Goal: Check status: Check status

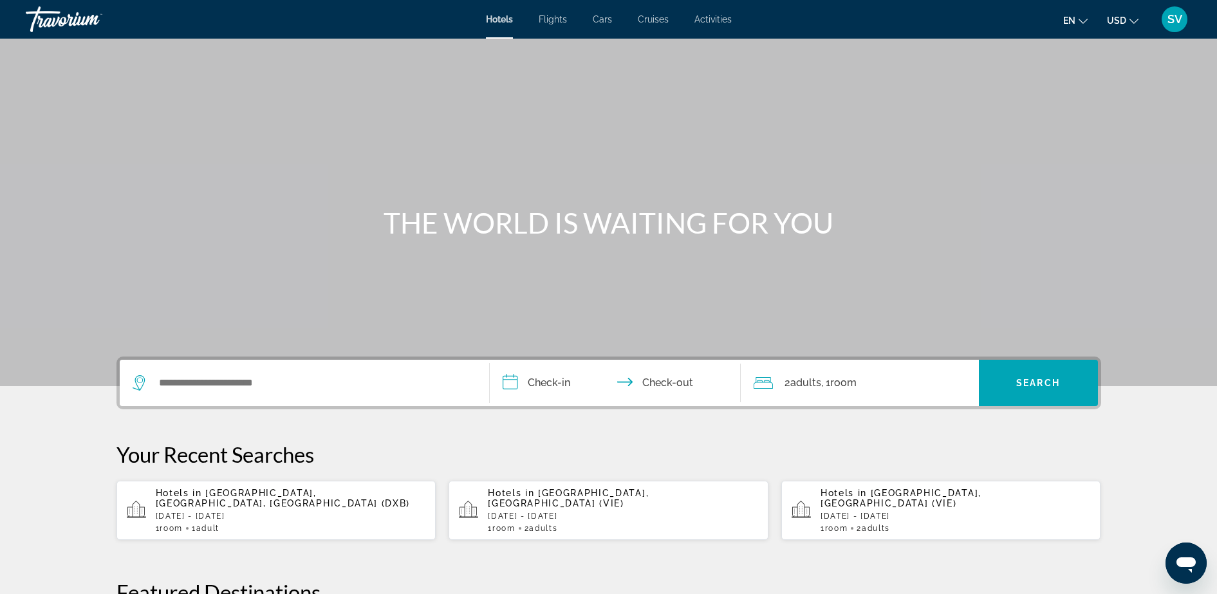
click at [1173, 19] on span "SV" at bounding box center [1174, 19] width 15 height 13
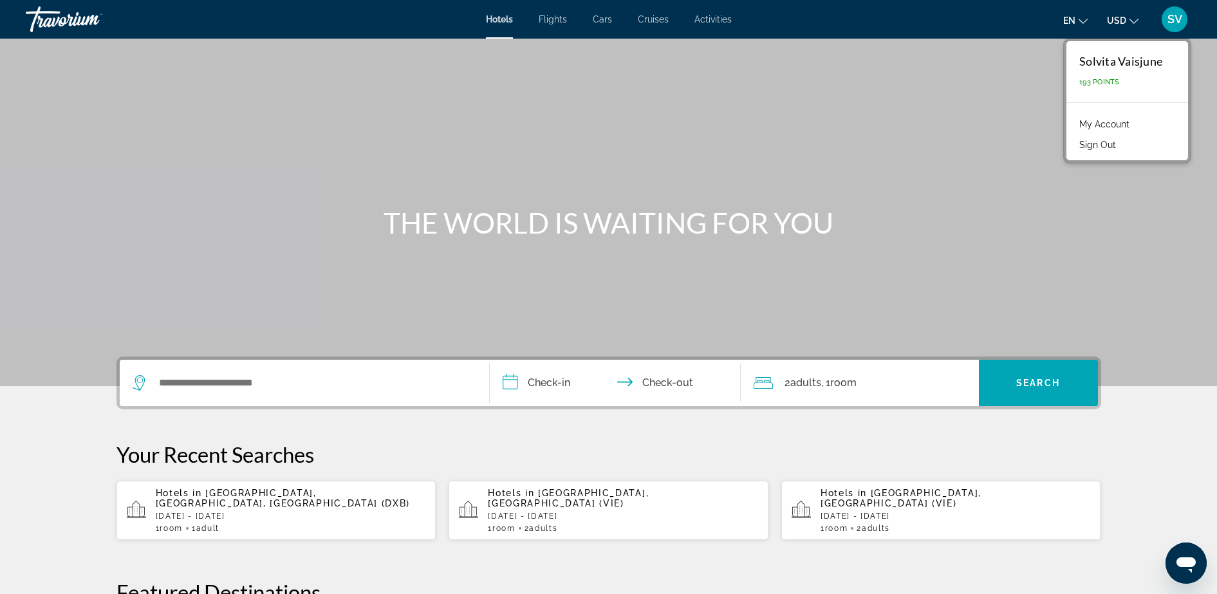
click at [1124, 123] on link "My Account" at bounding box center [1104, 124] width 63 height 17
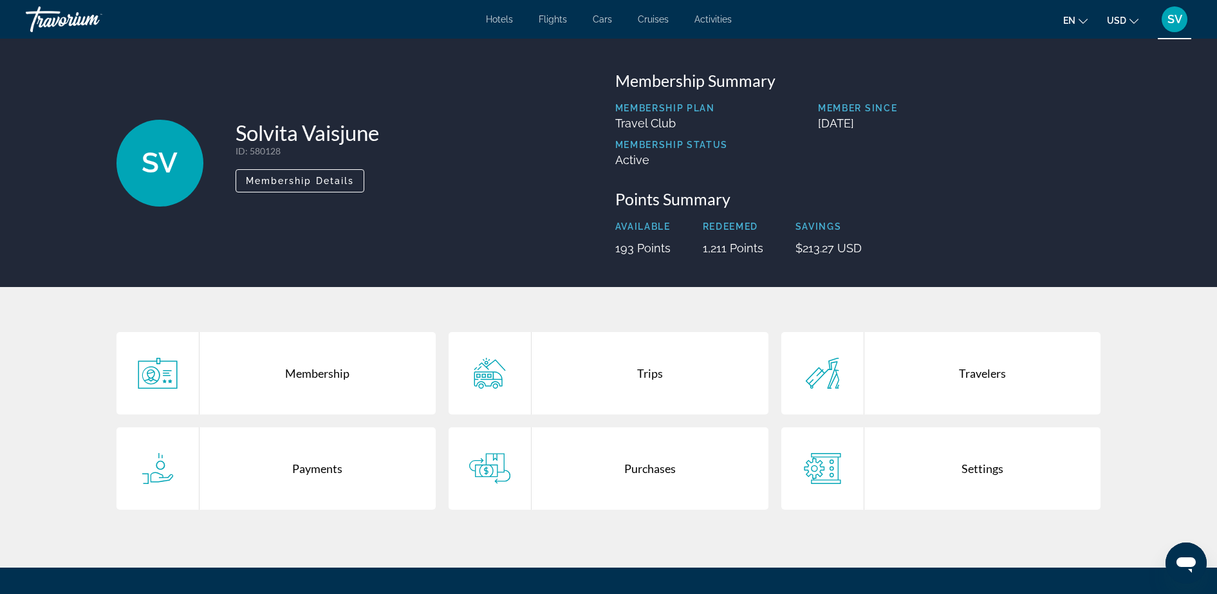
click at [643, 381] on div "Trips" at bounding box center [650, 373] width 237 height 82
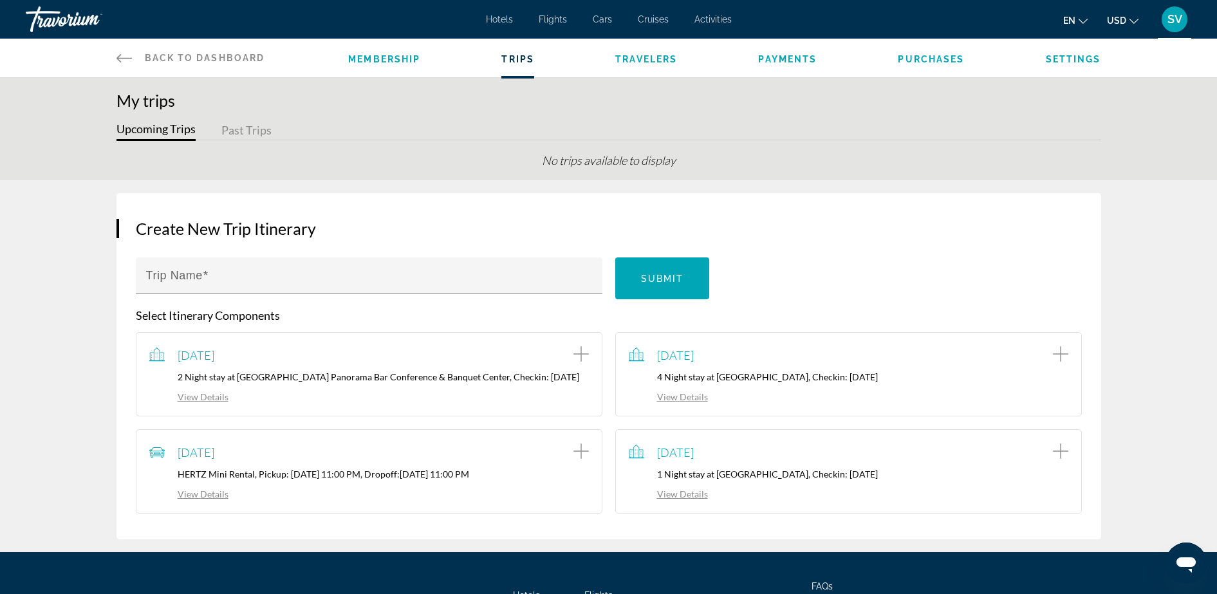
scroll to position [80, 0]
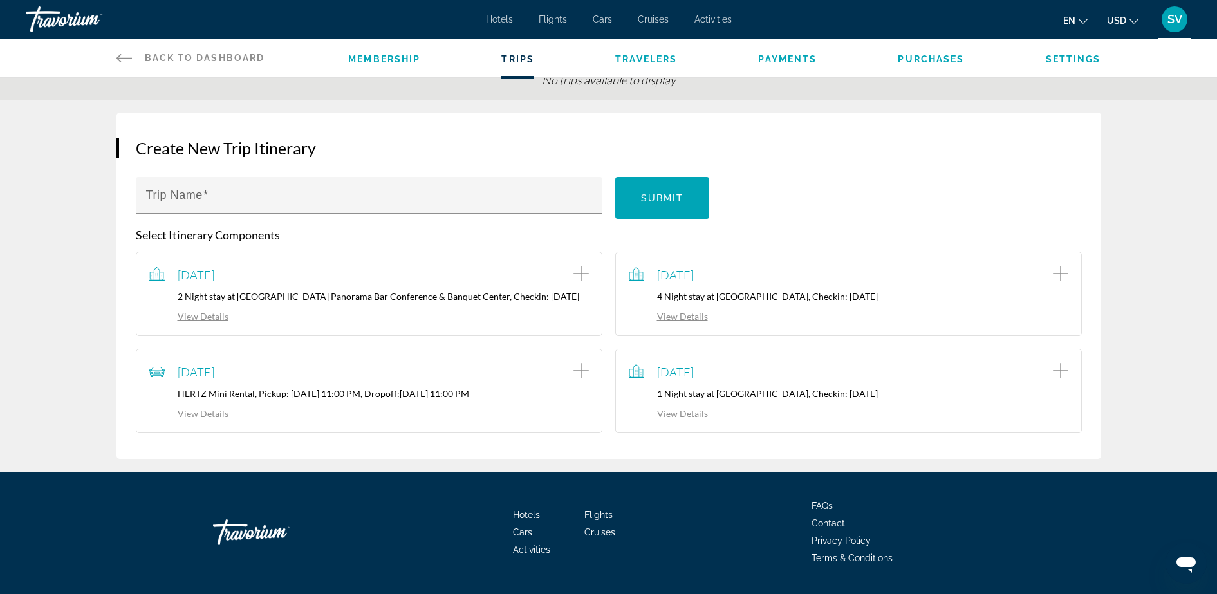
click at [685, 419] on link "View Details" at bounding box center [668, 413] width 79 height 11
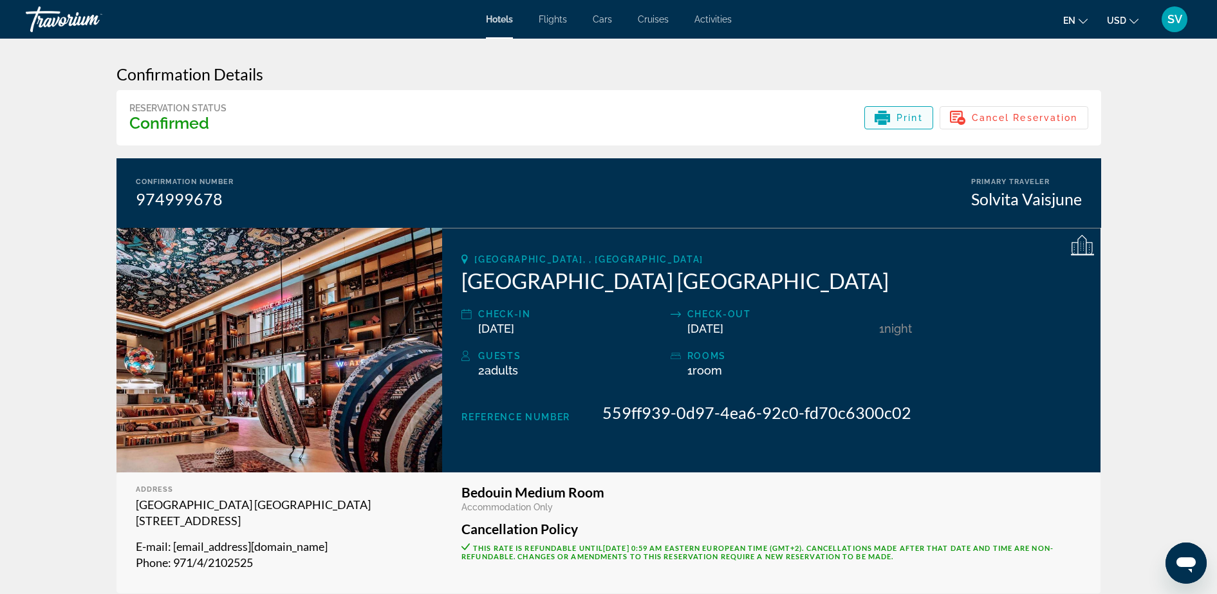
click at [899, 120] on span "Print" at bounding box center [909, 118] width 26 height 10
drag, startPoint x: 905, startPoint y: 112, endPoint x: 230, endPoint y: 510, distance: 783.5
click at [905, 113] on span "Print" at bounding box center [909, 118] width 26 height 10
